Goal: Information Seeking & Learning: Learn about a topic

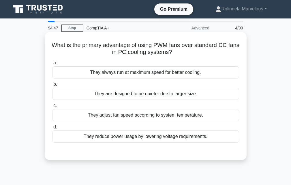
click at [185, 117] on div "They adjust fan speed according to system temperature." at bounding box center [145, 115] width 187 height 12
click at [52, 108] on input "c. They adjust fan speed according to system temperature." at bounding box center [52, 106] width 0 height 4
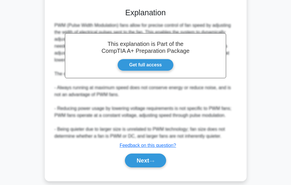
scroll to position [150, 0]
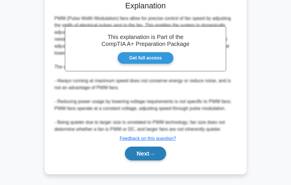
click at [165, 152] on button "Next" at bounding box center [145, 154] width 41 height 14
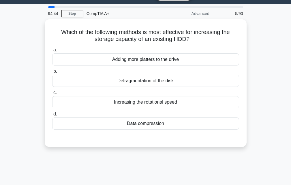
scroll to position [0, 0]
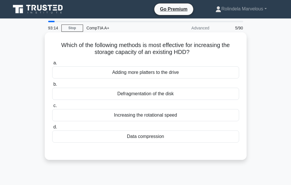
click at [160, 95] on div "Defragmentation of the disk" at bounding box center [145, 94] width 187 height 12
click at [52, 86] on input "b. Defragmentation of the disk" at bounding box center [52, 85] width 0 height 4
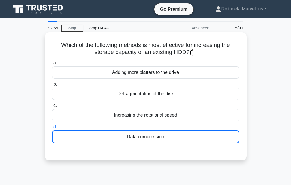
click at [155, 135] on div "Data compression" at bounding box center [145, 136] width 187 height 13
click at [52, 129] on input "d. Data compression" at bounding box center [52, 127] width 0 height 4
click at [154, 136] on div "Data compression" at bounding box center [145, 136] width 187 height 13
click at [52, 129] on input "d. Data compression" at bounding box center [52, 127] width 0 height 4
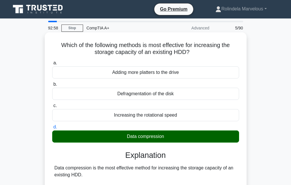
click at [154, 136] on div "Data compression" at bounding box center [145, 136] width 187 height 12
click at [52, 129] on input "d. Data compression" at bounding box center [52, 127] width 0 height 4
click at [154, 136] on div "Data compression" at bounding box center [145, 136] width 187 height 12
click at [52, 129] on input "d. Data compression" at bounding box center [52, 127] width 0 height 4
click at [154, 136] on div "Data compression" at bounding box center [145, 136] width 187 height 12
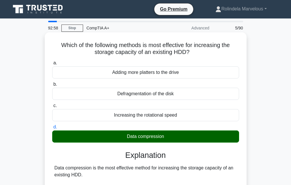
click at [52, 129] on input "d. Data compression" at bounding box center [52, 127] width 0 height 4
click at [154, 136] on div "Data compression" at bounding box center [145, 136] width 187 height 12
click at [52, 129] on input "d. Data compression" at bounding box center [52, 127] width 0 height 4
click at [154, 136] on div "Data compression" at bounding box center [145, 136] width 187 height 12
click at [52, 129] on input "d. Data compression" at bounding box center [52, 127] width 0 height 4
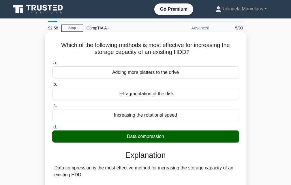
click at [154, 135] on div "Data compression" at bounding box center [145, 136] width 187 height 12
click at [52, 129] on input "d. Data compression" at bounding box center [52, 127] width 0 height 4
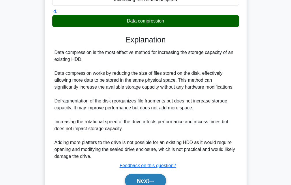
drag, startPoint x: 151, startPoint y: 181, endPoint x: 153, endPoint y: 176, distance: 5.3
click at [152, 178] on button "Next" at bounding box center [145, 181] width 41 height 14
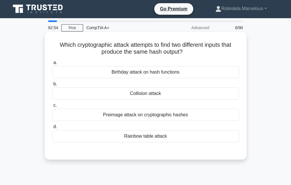
scroll to position [0, 0]
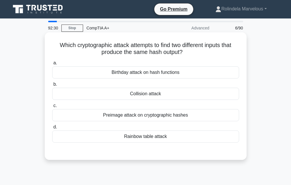
click at [150, 118] on div "Preimage attack on cryptographic hashes" at bounding box center [145, 115] width 187 height 12
click at [52, 108] on input "c. Preimage attack on cryptographic hashes" at bounding box center [52, 106] width 0 height 4
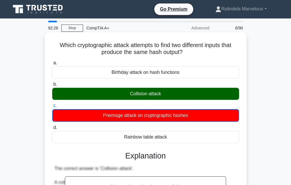
click at [171, 98] on div "Collision attack" at bounding box center [145, 94] width 187 height 12
click at [52, 86] on input "b. Collision attack" at bounding box center [52, 85] width 0 height 4
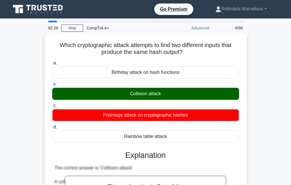
click at [171, 98] on div "Collision attack" at bounding box center [145, 94] width 187 height 12
click at [52, 86] on input "b. Collision attack" at bounding box center [52, 85] width 0 height 4
click at [171, 98] on div "Collision attack" at bounding box center [145, 94] width 187 height 12
click at [52, 86] on input "b. Collision attack" at bounding box center [52, 85] width 0 height 4
click at [171, 98] on div "Collision attack" at bounding box center [145, 94] width 187 height 12
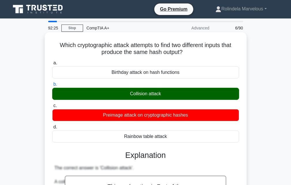
click at [52, 86] on input "b. Collision attack" at bounding box center [52, 85] width 0 height 4
click at [171, 98] on div "Collision attack" at bounding box center [145, 94] width 187 height 12
click at [52, 86] on input "b. Collision attack" at bounding box center [52, 85] width 0 height 4
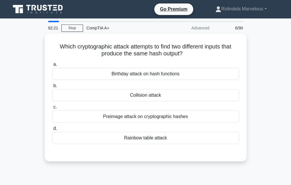
click at [171, 98] on div "Collision attack" at bounding box center [145, 95] width 187 height 12
click at [52, 88] on input "b. Collision attack" at bounding box center [52, 86] width 0 height 4
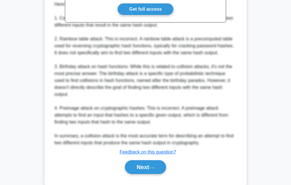
scroll to position [205, 0]
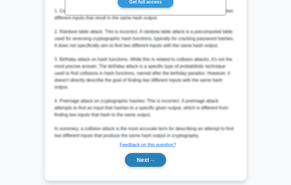
click at [153, 156] on button "Next" at bounding box center [145, 160] width 41 height 14
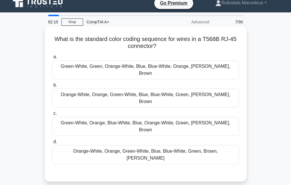
scroll to position [0, 0]
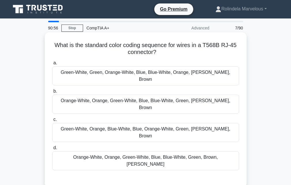
click at [171, 96] on div "Orange-White, Orange, Green-White, Blue, Blue-White, Green, Brown-White, Brown" at bounding box center [145, 104] width 187 height 19
click at [52, 93] on input "b. Orange-White, Orange, Green-White, Blue, Blue-White, Green, Brown-White, Bro…" at bounding box center [52, 91] width 0 height 4
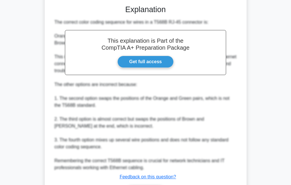
scroll to position [178, 0]
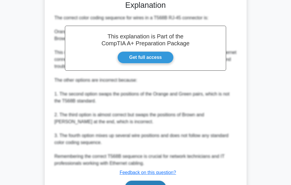
click at [153, 181] on button "Next" at bounding box center [145, 188] width 41 height 14
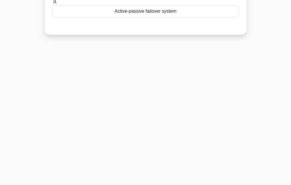
scroll to position [0, 0]
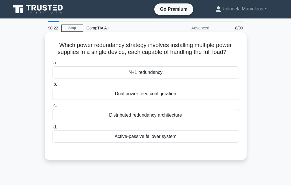
click at [150, 116] on div "Distributed redundancy architecture" at bounding box center [145, 115] width 187 height 12
click at [52, 108] on input "c. Distributed redundancy architecture" at bounding box center [52, 106] width 0 height 4
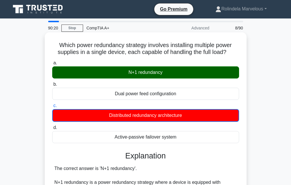
click at [160, 80] on div "a. N+1 redundancy b. Dual power feed configuration" at bounding box center [146, 101] width 194 height 86
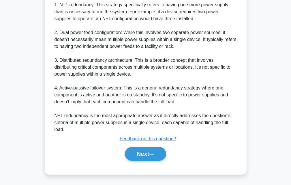
scroll to position [227, 0]
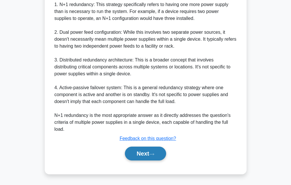
click at [157, 158] on button "Next" at bounding box center [145, 154] width 41 height 14
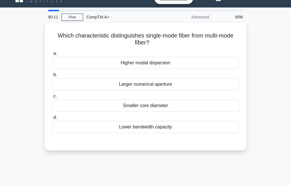
scroll to position [0, 0]
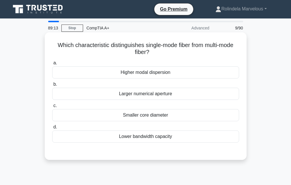
click at [159, 141] on div "Lower bandwidth capacity" at bounding box center [145, 136] width 187 height 12
click at [52, 129] on input "d. Lower bandwidth capacity" at bounding box center [52, 127] width 0 height 4
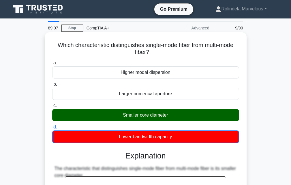
scroll to position [199, 0]
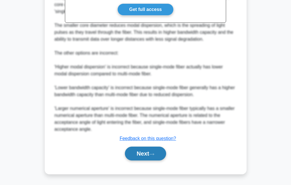
click at [150, 158] on button "Next" at bounding box center [145, 154] width 41 height 14
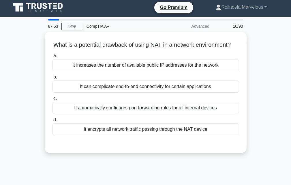
scroll to position [0, 0]
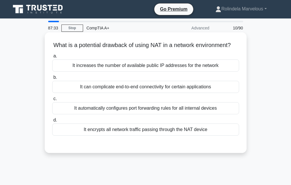
click at [167, 113] on div "It automatically configures port forwarding rules for all internal devices" at bounding box center [145, 108] width 187 height 12
click at [188, 114] on div "It automatically configures port forwarding rules for all internal devices" at bounding box center [145, 108] width 187 height 12
click at [52, 101] on input "c. It automatically configures port forwarding rules for all internal devices" at bounding box center [52, 99] width 0 height 4
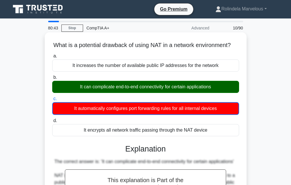
scroll to position [234, 0]
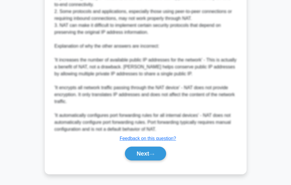
click at [161, 162] on div "Next" at bounding box center [145, 153] width 187 height 18
click at [160, 158] on button "Next" at bounding box center [145, 154] width 41 height 14
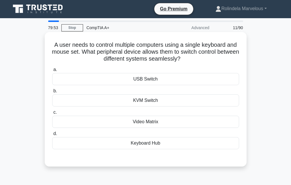
scroll to position [0, 0]
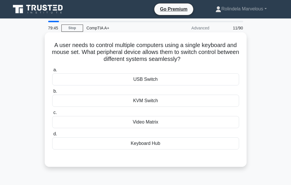
click at [136, 93] on label "b. KVM Switch" at bounding box center [145, 97] width 187 height 19
click at [52, 93] on input "b. KVM Switch" at bounding box center [52, 91] width 0 height 4
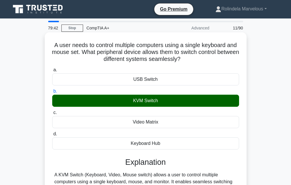
scroll to position [143, 0]
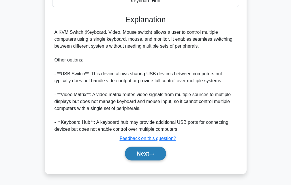
click at [147, 156] on button "Next" at bounding box center [145, 154] width 41 height 14
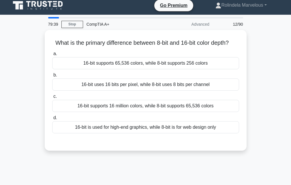
scroll to position [0, 0]
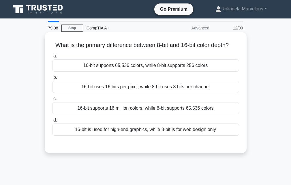
click at [174, 136] on div "16-bit is used for high-end graphics, while 8-bit is for web design only" at bounding box center [145, 129] width 187 height 12
click at [52, 122] on input "d. 16-bit is used for high-end graphics, while 8-bit is for web design only" at bounding box center [52, 120] width 0 height 4
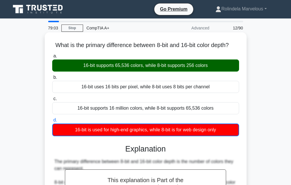
click at [179, 85] on label "b. 16-bit uses 16 bits per pixel, while 8-bit uses 8 bits per channel" at bounding box center [145, 83] width 187 height 19
click at [52, 79] on input "b. 16-bit uses 16 bits per pixel, while 8-bit uses 8 bits per channel" at bounding box center [52, 78] width 0 height 4
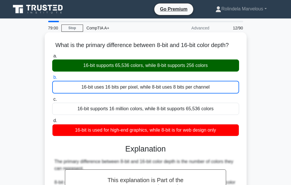
click at [157, 66] on label "a. 16-bit supports 65,536 colors, while 8-bit supports 256 colors" at bounding box center [145, 62] width 187 height 19
click at [52, 58] on input "a. 16-bit supports 65,536 colors, while 8-bit supports 256 colors" at bounding box center [52, 56] width 0 height 4
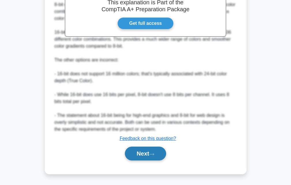
scroll to position [185, 0]
click at [146, 159] on button "Next" at bounding box center [145, 154] width 41 height 14
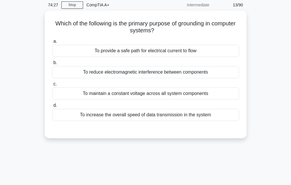
scroll to position [0, 0]
